Goal: Transaction & Acquisition: Obtain resource

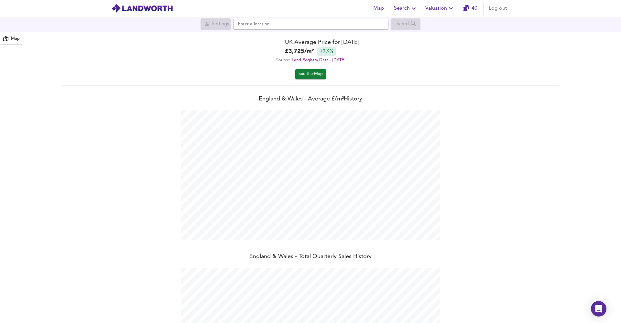
click at [451, 7] on icon "button" at bounding box center [451, 9] width 8 height 8
click at [436, 34] on li "Valuation Report History" at bounding box center [439, 35] width 77 height 12
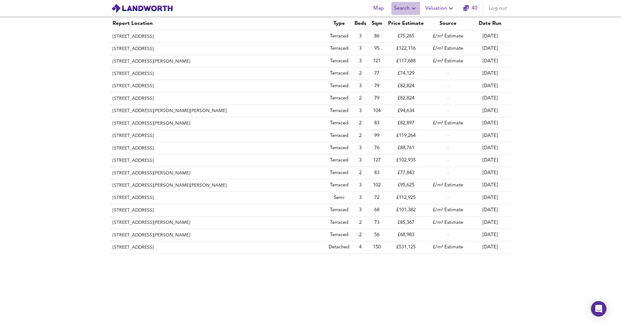
click at [414, 4] on button "Search" at bounding box center [405, 8] width 29 height 13
click at [396, 35] on li "Search History" at bounding box center [406, 35] width 64 height 12
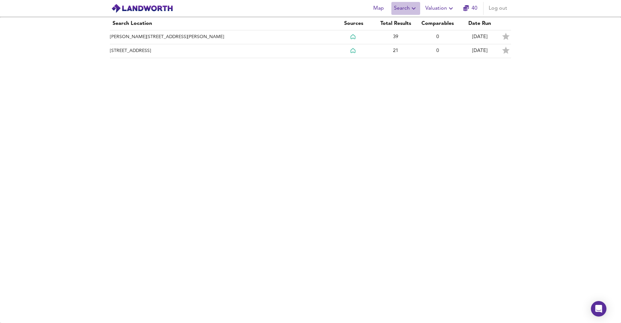
click at [411, 9] on icon "button" at bounding box center [414, 9] width 8 height 8
click at [411, 22] on li "New Search" at bounding box center [406, 23] width 64 height 12
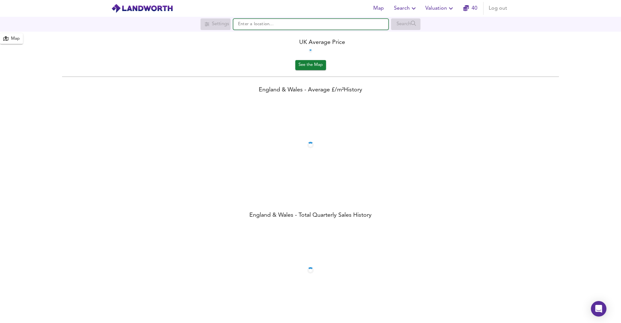
click at [314, 20] on input "text" at bounding box center [310, 24] width 155 height 11
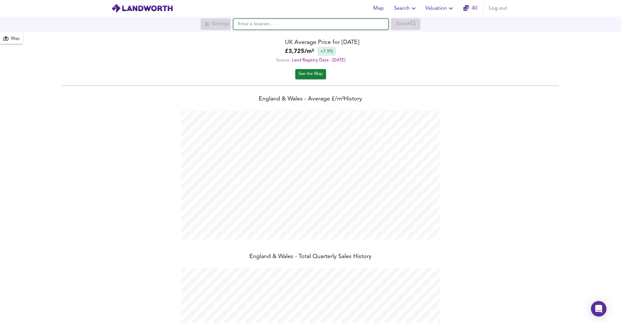
scroll to position [323, 621]
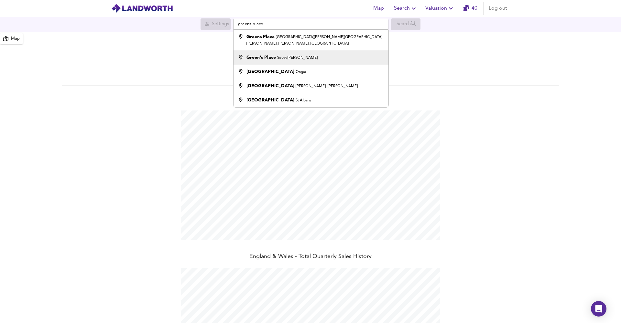
click at [318, 50] on li "Green's Place [GEOGRAPHIC_DATA][PERSON_NAME]" at bounding box center [310, 57] width 155 height 14
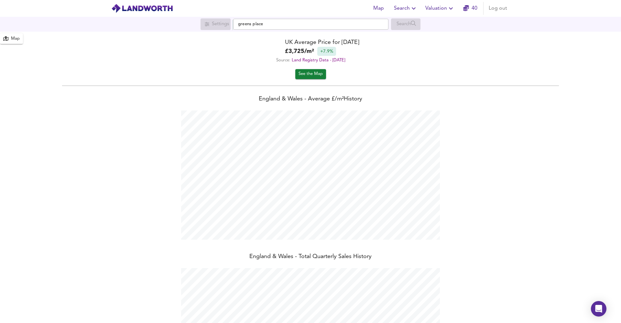
type input "[GEOGRAPHIC_DATA], [GEOGRAPHIC_DATA][PERSON_NAME]"
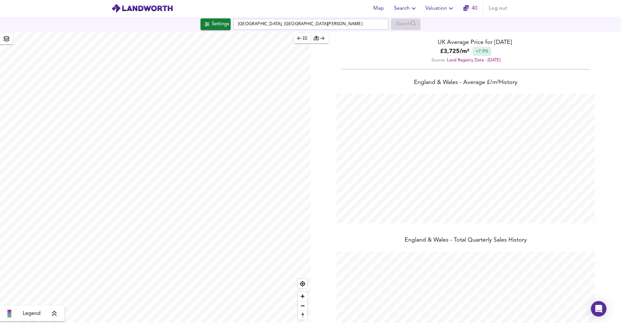
checkbox input "false"
checkbox input "true"
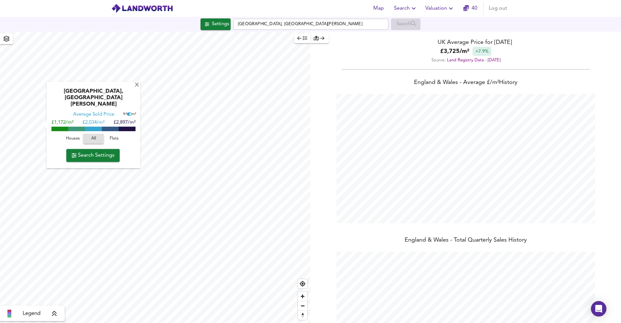
click at [112, 135] on span "Flats" at bounding box center [113, 138] width 17 height 7
click at [71, 135] on span "Houses" at bounding box center [72, 138] width 17 height 7
click at [95, 135] on span "All" at bounding box center [93, 138] width 17 height 7
click at [112, 135] on span "Flats" at bounding box center [113, 138] width 17 height 7
click at [66, 135] on span "Houses" at bounding box center [72, 138] width 17 height 7
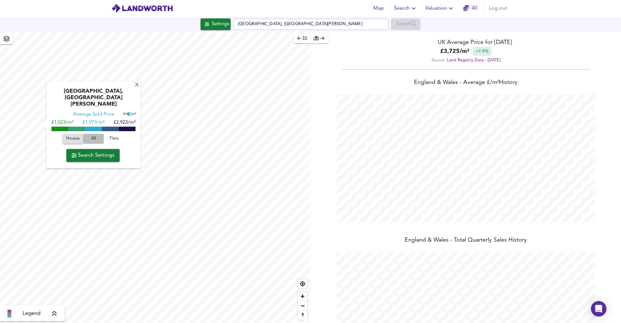
click at [90, 135] on span "All" at bounding box center [93, 138] width 17 height 7
click at [111, 135] on span "Flats" at bounding box center [113, 138] width 17 height 7
click at [67, 138] on div "Houses All Flats" at bounding box center [93, 140] width 87 height 17
click at [77, 135] on span "Houses" at bounding box center [72, 138] width 17 height 7
click at [111, 135] on span "Flats" at bounding box center [113, 138] width 17 height 7
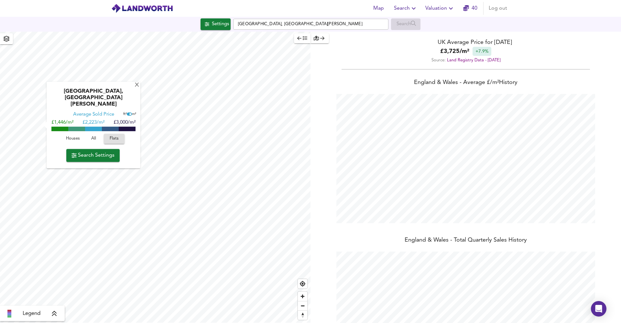
click at [125, 113] on input "checkbox" at bounding box center [130, 114] width 10 height 3
click at [128, 113] on input "checkbox" at bounding box center [129, 114] width 10 height 3
checkbox input "true"
type input "513"
click at [92, 136] on span "All" at bounding box center [93, 138] width 17 height 7
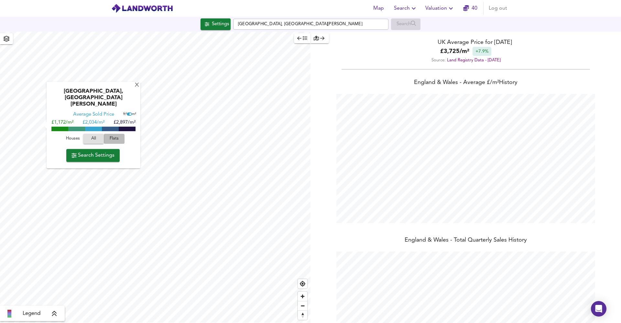
click at [111, 134] on button "Flats" at bounding box center [114, 139] width 21 height 10
click at [106, 151] on span "Search Settings" at bounding box center [92, 155] width 43 height 9
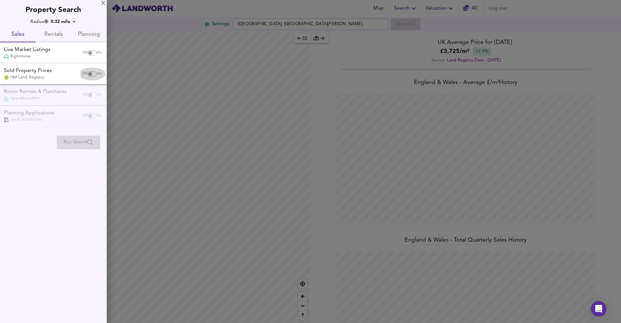
click at [88, 68] on div "Off On" at bounding box center [91, 74] width 27 height 13
checkbox input "true"
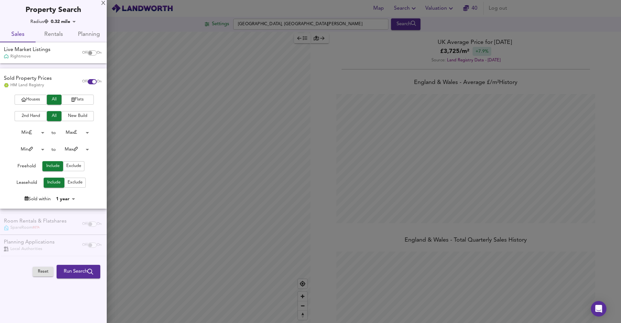
click at [65, 95] on button "Flats" at bounding box center [77, 100] width 32 height 10
click at [74, 201] on div "Houses All Flats 2nd Hand All New Build Min 0 to Max 200000000 Min 0 to Max 100…" at bounding box center [53, 152] width 107 height 114
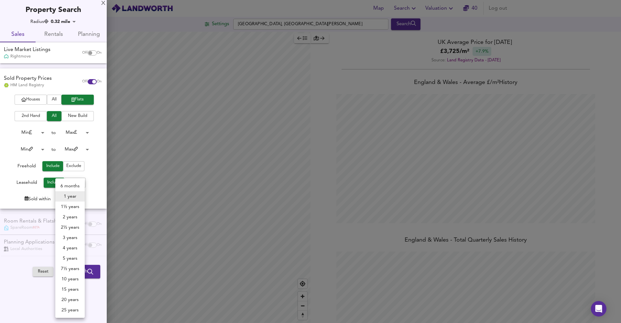
click at [74, 198] on body "Map Search Valuation 40 Log out Settings Green's Place, South Shields Search Le…" at bounding box center [310, 161] width 621 height 323
click at [73, 217] on li "2 years" at bounding box center [69, 217] width 29 height 10
type input "24"
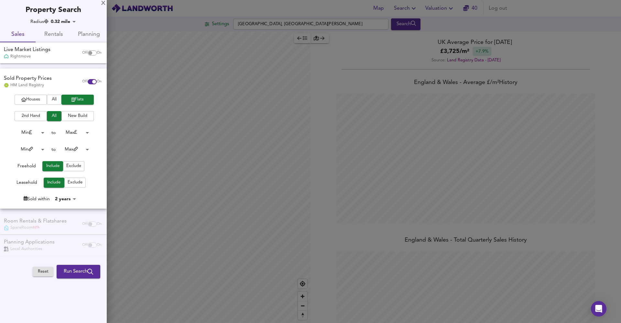
click at [76, 268] on span "Run Search" at bounding box center [78, 272] width 29 height 8
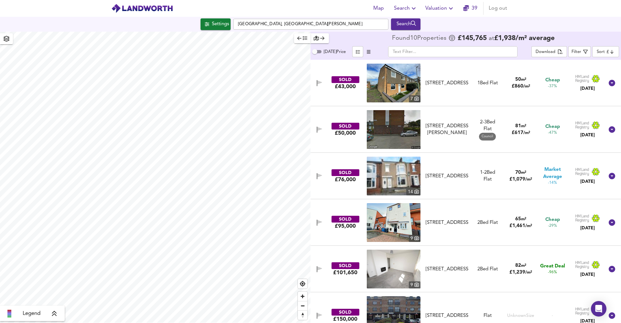
click at [397, 7] on span "Search" at bounding box center [406, 8] width 24 height 9
click at [401, 22] on li "New Search" at bounding box center [406, 23] width 64 height 12
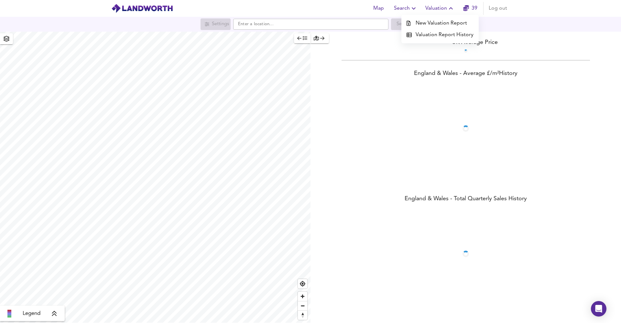
click at [437, 22] on li "New Valuation Report" at bounding box center [439, 23] width 77 height 12
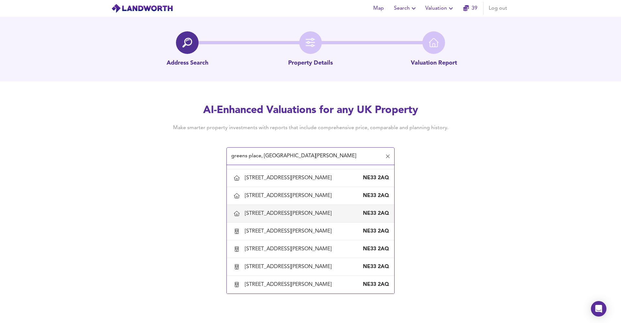
scroll to position [1664, 0]
click at [255, 289] on div "99 Greens Place, South Shields, South Tyneside NE33 2AQ" at bounding box center [310, 285] width 157 height 14
type input "99 Greens Place, South Shields, South Tyneside"
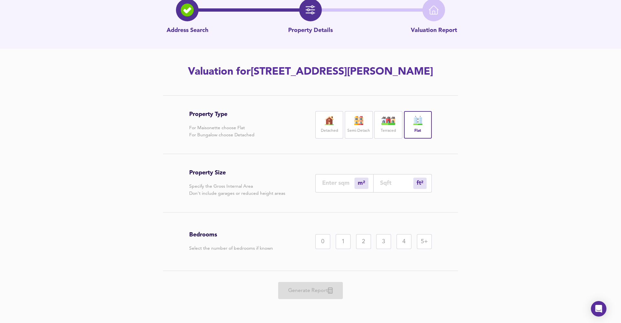
scroll to position [33, 0]
click at [337, 187] on div "m² sqm" at bounding box center [344, 183] width 58 height 18
click at [346, 181] on input "number" at bounding box center [338, 183] width 32 height 7
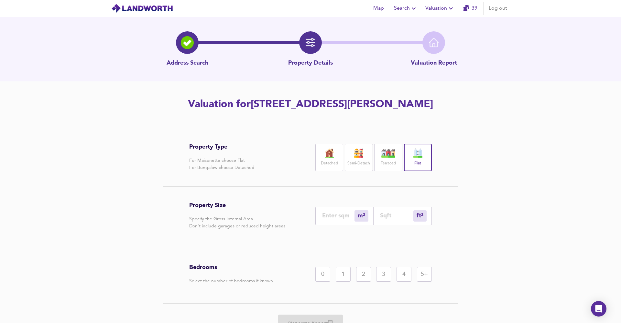
scroll to position [0, 0]
click at [442, 7] on span "Valuation" at bounding box center [439, 8] width 29 height 9
click at [431, 25] on li "New Valuation Report" at bounding box center [439, 23] width 77 height 12
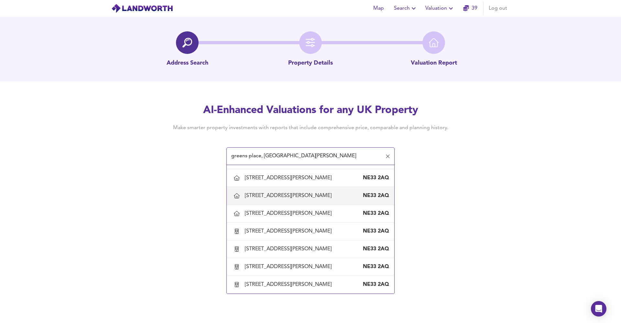
scroll to position [1664, 0]
click at [275, 213] on div "95 Greens Place, South Shields, South Tyneside" at bounding box center [289, 213] width 89 height 7
type input "95 Greens Place, South Shields, South Tyneside"
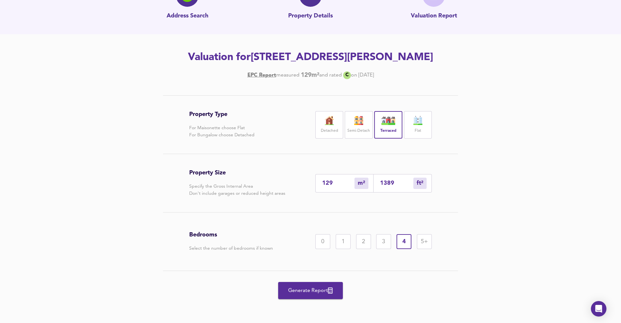
scroll to position [47, 0]
click at [327, 286] on span "Generate Report" at bounding box center [311, 290] width 52 height 9
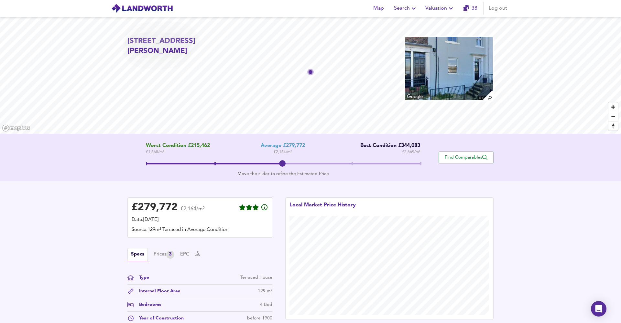
click at [352, 163] on span at bounding box center [351, 164] width 1 height 4
drag, startPoint x: 205, startPoint y: 209, endPoint x: 177, endPoint y: 209, distance: 28.5
click at [177, 209] on div "£ 311,928 £2,422/m²" at bounding box center [200, 209] width 136 height 14
click at [593, 185] on div "£ 311,928 £2,422/m² Date: 30 September 2025 Source: 129m² Terraced in Above Ave…" at bounding box center [310, 263] width 621 height 164
click at [446, 14] on button "Valuation" at bounding box center [440, 8] width 35 height 13
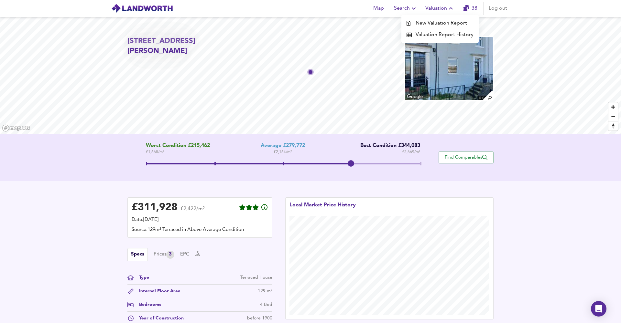
click at [435, 22] on li "New Valuation Report" at bounding box center [439, 23] width 77 height 12
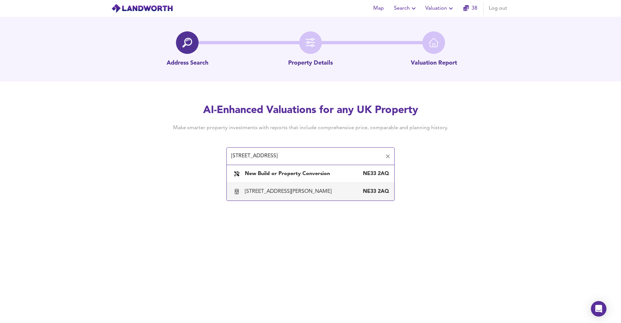
click at [297, 198] on div "90 Greens Place, South Shields, South Tyneside NE33 2AQ" at bounding box center [310, 192] width 157 height 14
type input "90 Greens Place, South Shields, South Tyneside"
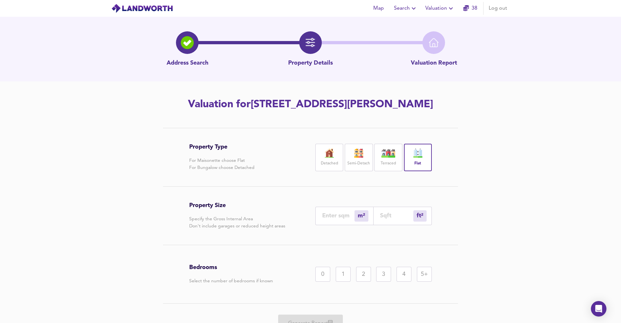
click at [339, 218] on input "number" at bounding box center [338, 215] width 32 height 7
type input "1"
type input "11"
type input "12"
type input "129"
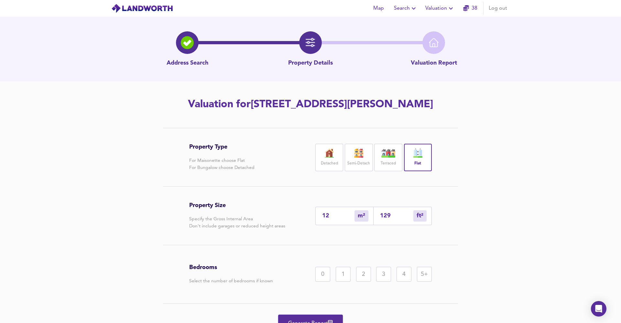
type input "129"
type input "1389"
type input "129"
click at [506, 262] on div "Property Type For Maisonette choose Flat For Bungalow choose Detached Detached …" at bounding box center [310, 242] width 621 height 228
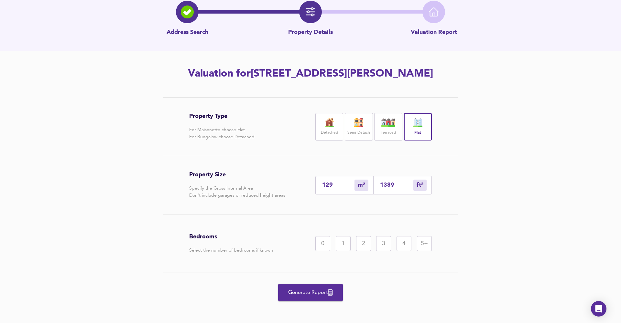
scroll to position [31, 0]
click at [380, 241] on div "3" at bounding box center [383, 243] width 15 height 15
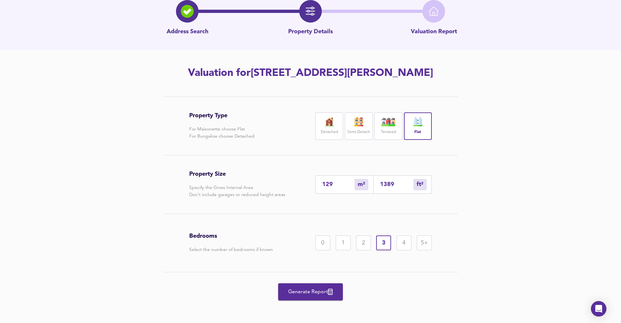
click at [399, 245] on div "4" at bounding box center [403, 243] width 15 height 15
click at [322, 286] on button "Generate Report" at bounding box center [310, 292] width 65 height 17
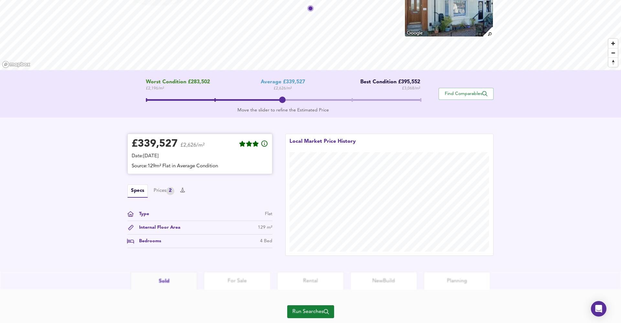
scroll to position [65, 0]
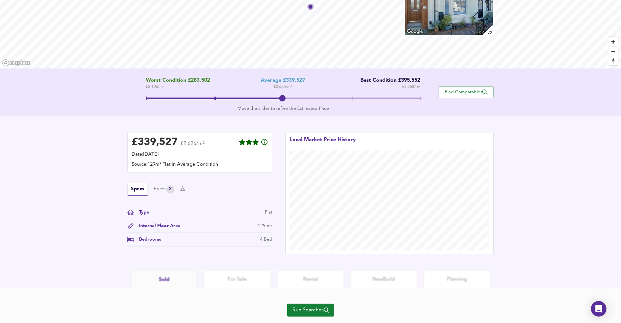
click at [252, 288] on div "Run Searches" at bounding box center [310, 314] width 621 height 52
drag, startPoint x: 252, startPoint y: 288, endPoint x: 242, endPoint y: 279, distance: 14.0
click at [242, 258] on html "Map Search Valuation 37 Log out 90 Greens Place, South Shields, South Tyneside,…" at bounding box center [310, 96] width 621 height 323
click at [302, 307] on span "Run Searches" at bounding box center [310, 310] width 37 height 9
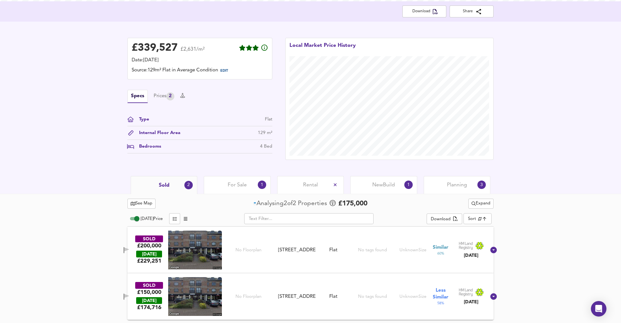
scroll to position [132, 0]
click at [259, 187] on div "1" at bounding box center [262, 185] width 8 height 8
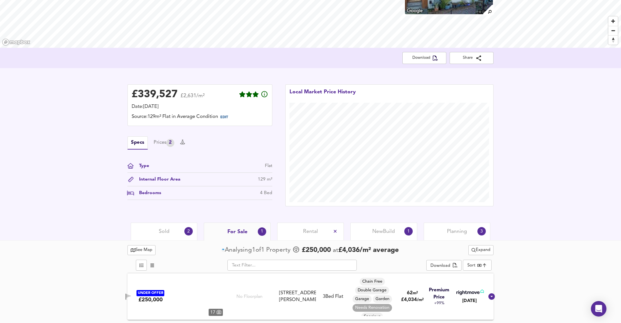
scroll to position [86, 0]
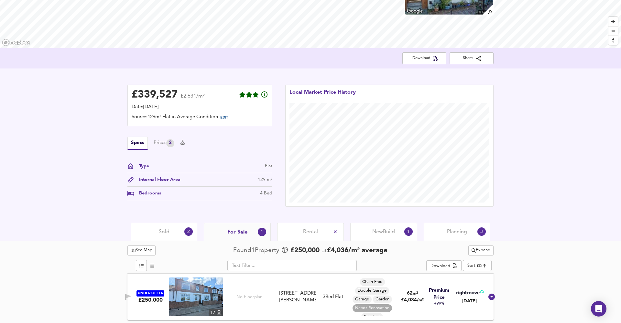
click at [457, 227] on div "Planning 3" at bounding box center [457, 232] width 67 height 18
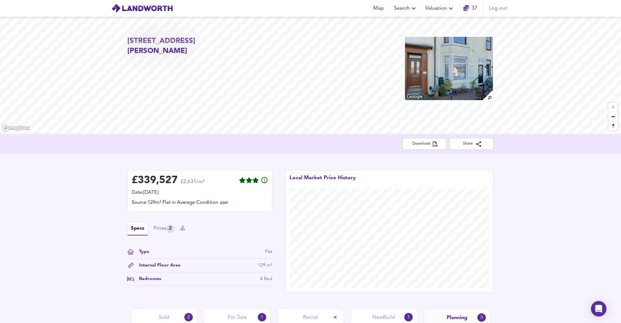
click at [441, 12] on span "Valuation" at bounding box center [439, 8] width 29 height 9
click at [437, 20] on li "New Valuation Report" at bounding box center [439, 23] width 77 height 12
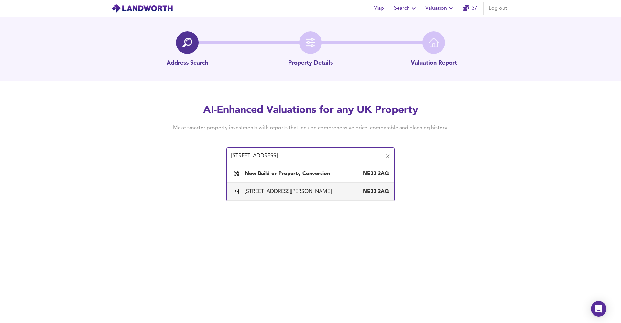
click at [263, 191] on div "92 Greens Place, South Shields, South Tyneside" at bounding box center [289, 191] width 89 height 7
type input "92 Greens Place, South Shields, South Tyneside"
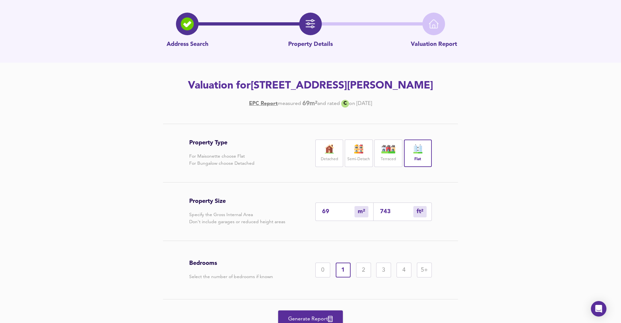
scroll to position [22, 0]
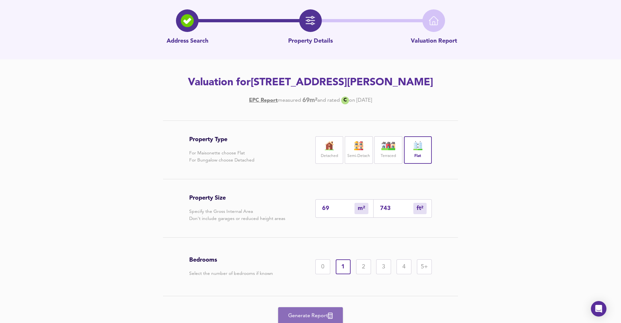
click at [320, 313] on span "Generate Report" at bounding box center [311, 316] width 52 height 9
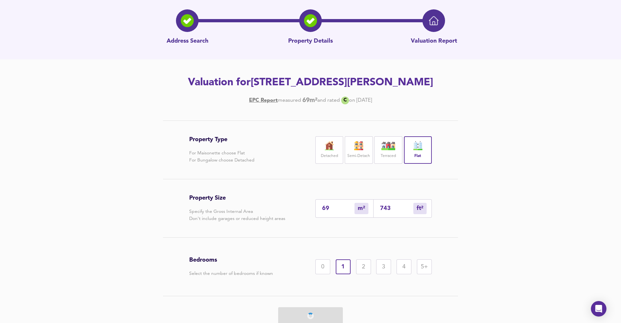
scroll to position [0, 0]
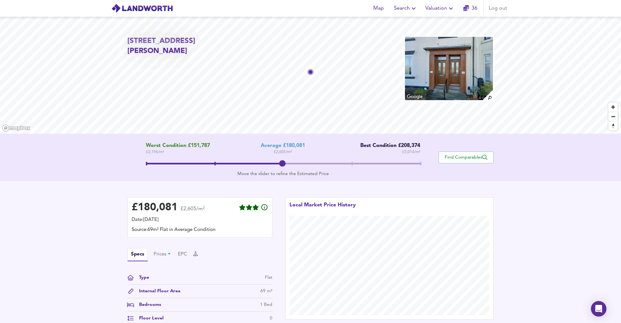
click at [448, 8] on icon "button" at bounding box center [451, 9] width 8 height 8
click at [440, 34] on li "Valuation Report History" at bounding box center [439, 35] width 77 height 12
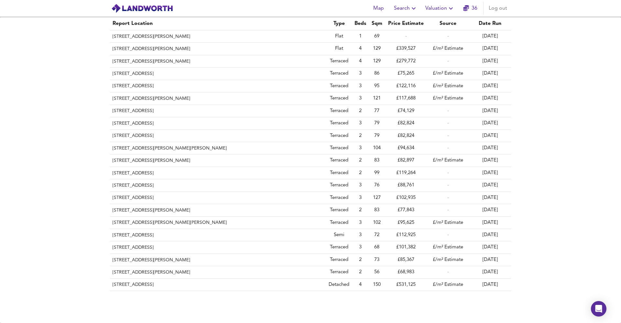
click at [442, 9] on span "Valuation" at bounding box center [439, 8] width 29 height 9
click at [428, 20] on li "New Valuation Report" at bounding box center [439, 23] width 77 height 12
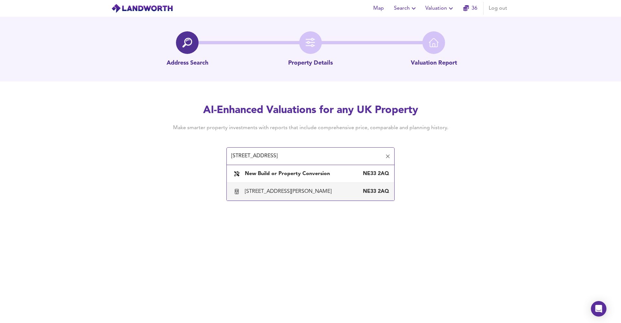
click at [283, 198] on div "90 Greens Place, South Shields, South Tyneside NE33 2AQ" at bounding box center [310, 192] width 157 height 14
type input "90 Greens Place, South Shields, South Tyneside"
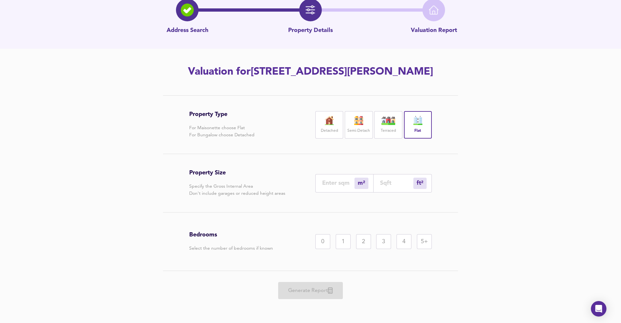
click at [334, 179] on div "m² sqm" at bounding box center [344, 183] width 58 height 18
click at [336, 186] on input "number" at bounding box center [338, 183] width 32 height 7
type input "7"
type input "75"
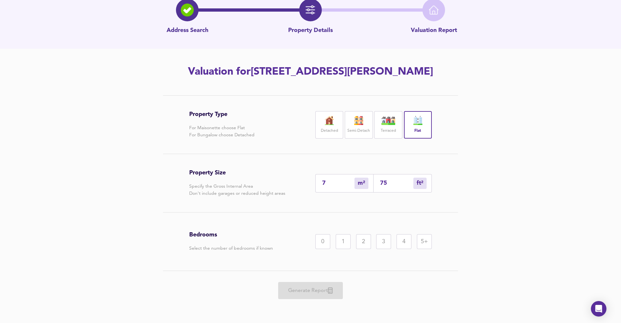
type input "70"
type input "753"
type input "70"
click at [338, 242] on div "1" at bounding box center [343, 241] width 15 height 15
click at [322, 291] on span "Generate Report" at bounding box center [311, 290] width 52 height 9
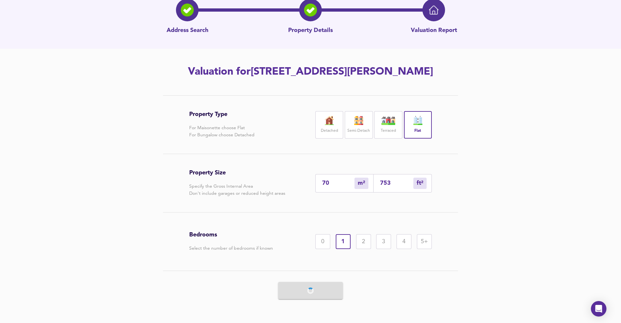
scroll to position [0, 0]
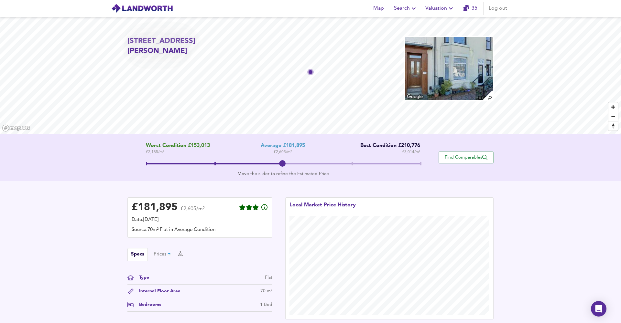
click at [448, 6] on icon "button" at bounding box center [451, 9] width 8 height 8
